Goal: Communication & Community: Answer question/provide support

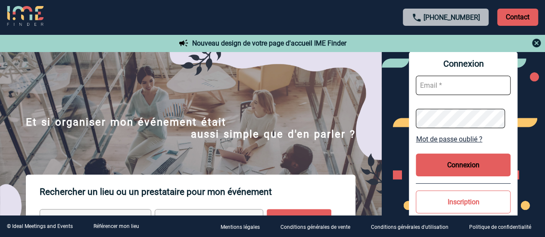
type input "[PERSON_NAME][EMAIL_ADDRESS][DOMAIN_NAME]"
click at [473, 170] on button "Connexion" at bounding box center [463, 165] width 95 height 23
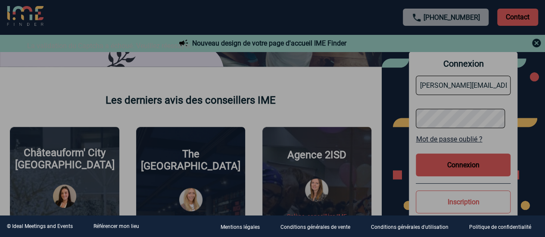
click at [400, 167] on div at bounding box center [272, 118] width 545 height 237
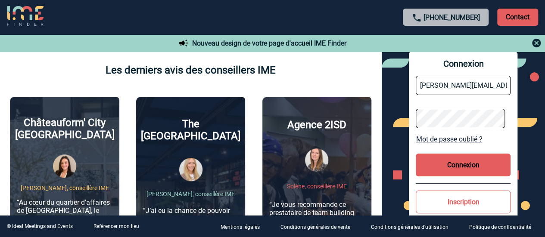
scroll to position [302, 0]
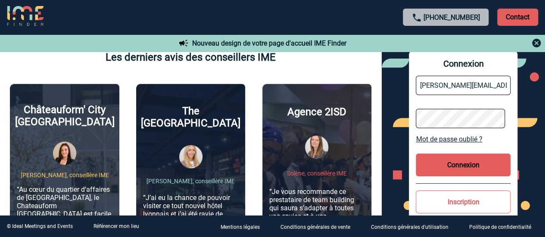
click at [470, 164] on button "Connexion" at bounding box center [463, 165] width 95 height 23
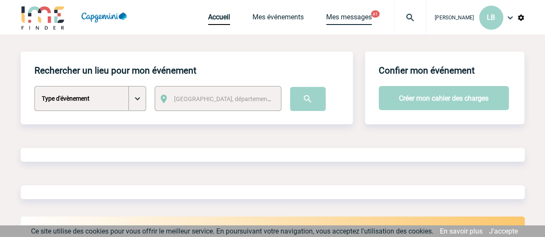
click at [348, 16] on link "Mes messages" at bounding box center [349, 19] width 46 height 12
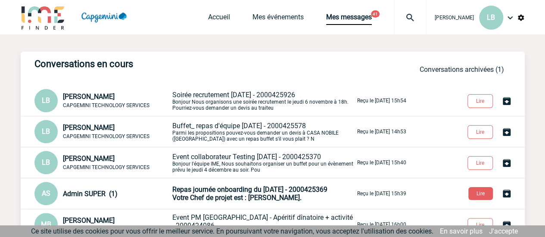
click at [259, 101] on p "Soirée recrutement 6/11/2025 - 2000425926 Bonjour Nous organisons une soirée re…" at bounding box center [263, 101] width 183 height 20
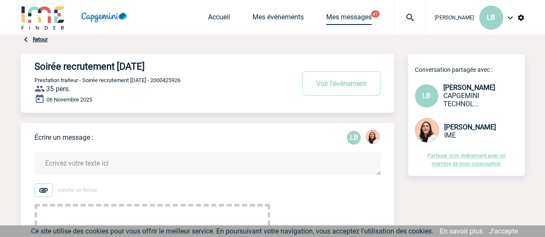
click at [359, 20] on link "Mes messages" at bounding box center [349, 19] width 46 height 12
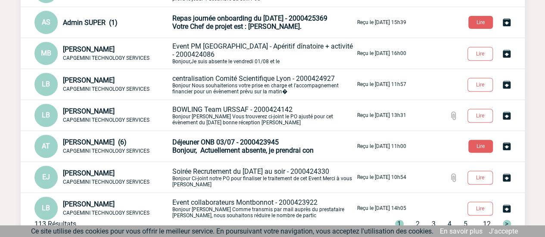
scroll to position [226, 0]
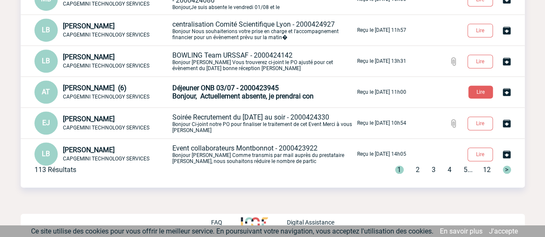
click at [416, 167] on span "2" at bounding box center [418, 170] width 4 height 8
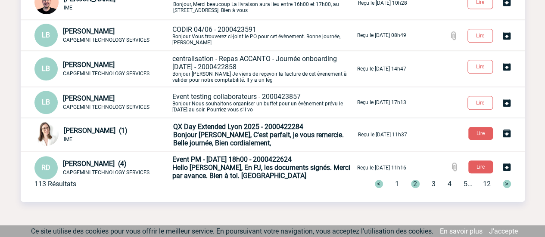
click at [426, 182] on div "< 1 2 3 4 5 ... 12 >" at bounding box center [438, 184] width 147 height 8
click at [432, 181] on span "3" at bounding box center [434, 184] width 4 height 8
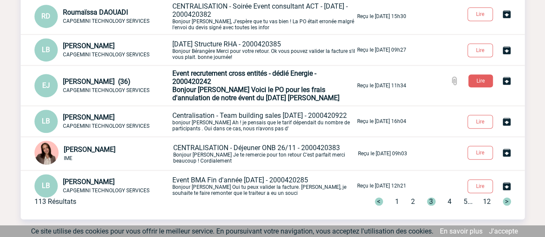
click at [448, 201] on span "4" at bounding box center [450, 202] width 4 height 8
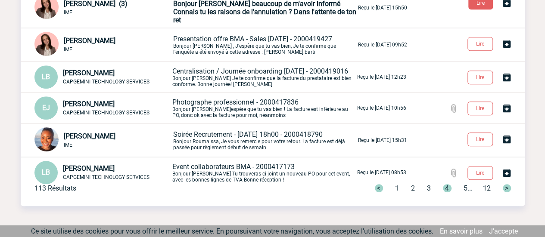
click at [285, 149] on p "Soirée Recrutement - [DATE] 18h00 - 2000418790 Bonjour Roumaissa, Je vous remer…" at bounding box center [264, 141] width 183 height 20
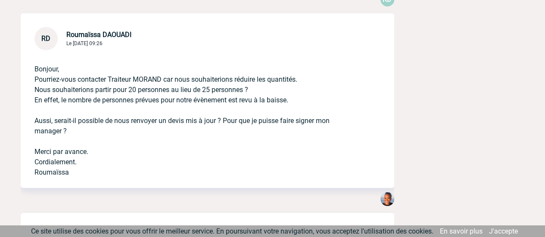
scroll to position [1164, 0]
